Goal: Find specific page/section: Find specific page/section

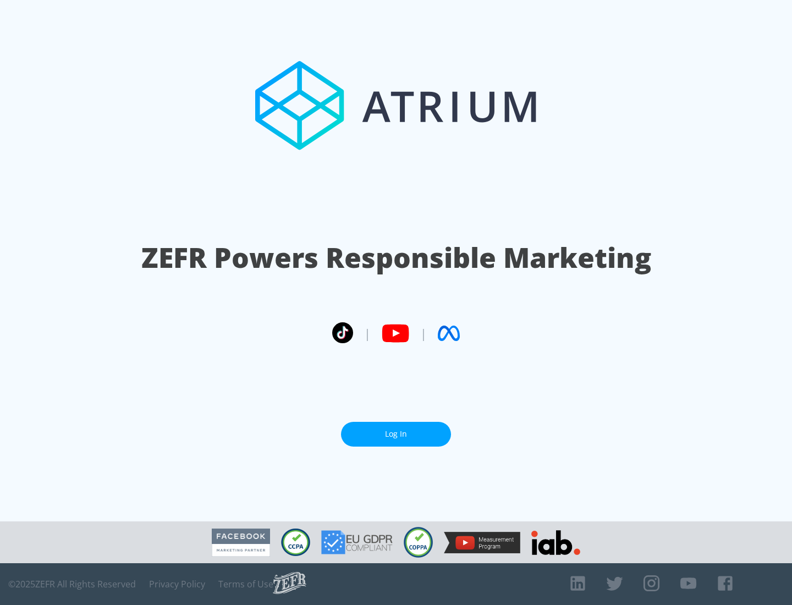
click at [396, 434] on link "Log In" at bounding box center [396, 434] width 110 height 25
